Goal: Information Seeking & Learning: Learn about a topic

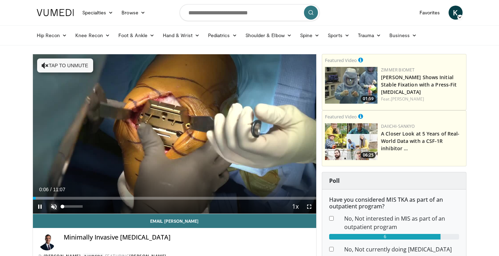
click at [54, 207] on span "Video Player" at bounding box center [54, 207] width 14 height 14
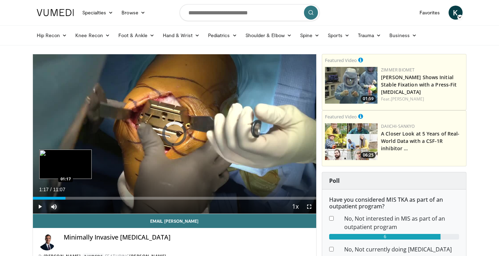
click at [65, 197] on div "01:17" at bounding box center [49, 198] width 33 height 3
click at [55, 197] on div "01:22" at bounding box center [50, 198] width 35 height 3
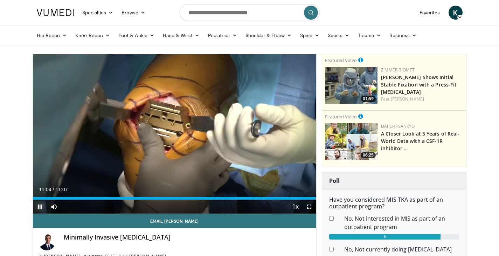
click at [39, 208] on span "Video Player" at bounding box center [40, 207] width 14 height 14
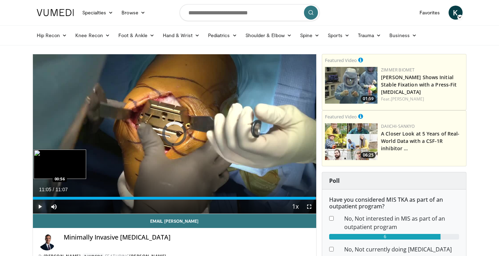
click at [56, 196] on div "Loaded : 100.00% 11:05 00:56" at bounding box center [175, 196] width 284 height 7
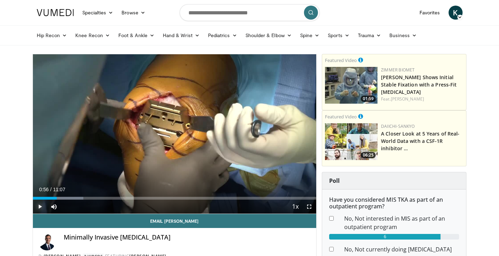
click at [41, 209] on span "Video Player" at bounding box center [40, 207] width 14 height 14
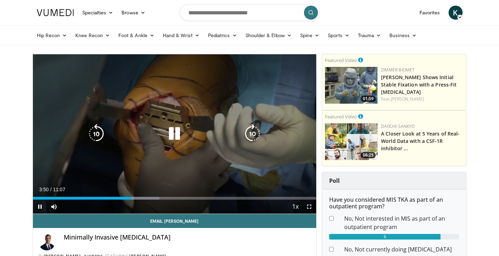
click at [172, 138] on icon "Video Player" at bounding box center [175, 134] width 20 height 20
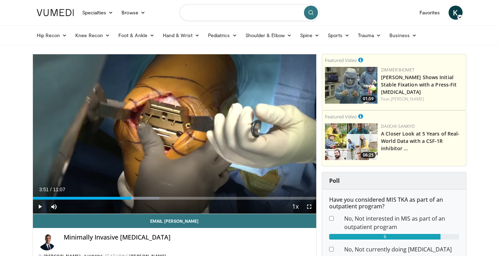
click at [215, 13] on input "Search topics, interventions" at bounding box center [250, 12] width 140 height 17
type input "**********"
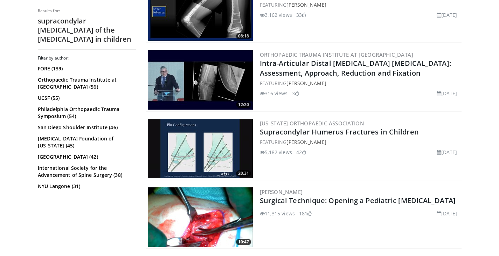
scroll to position [718, 0]
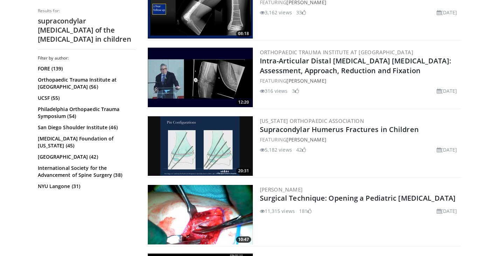
click at [210, 138] on img at bounding box center [200, 146] width 105 height 60
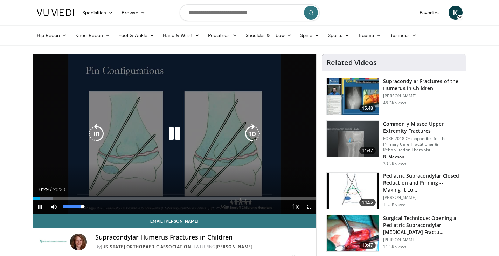
drag, startPoint x: 83, startPoint y: 207, endPoint x: 101, endPoint y: 206, distance: 18.2
click at [101, 206] on div "Current Time 0:29 / Duration 20:30 Pause Skip Backward Skip Forward Mute 100% L…" at bounding box center [175, 207] width 284 height 14
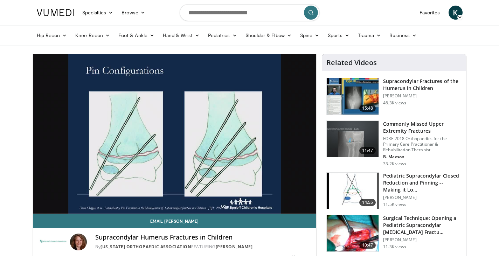
click at [334, 191] on img at bounding box center [353, 191] width 52 height 36
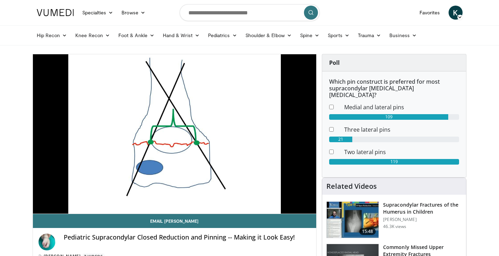
scroll to position [1, 0]
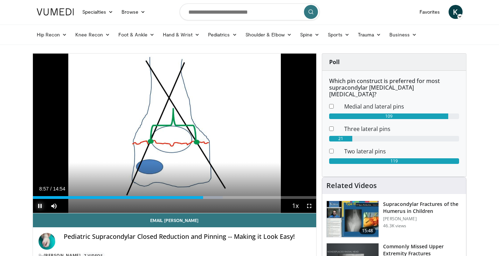
click at [37, 207] on span "Video Player" at bounding box center [40, 206] width 14 height 14
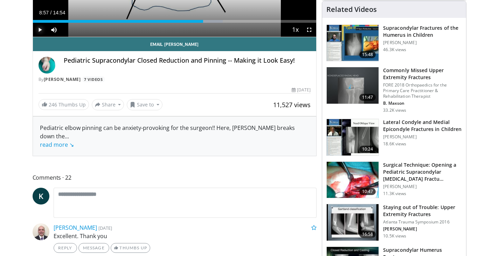
scroll to position [0, 0]
